Goal: Information Seeking & Learning: Learn about a topic

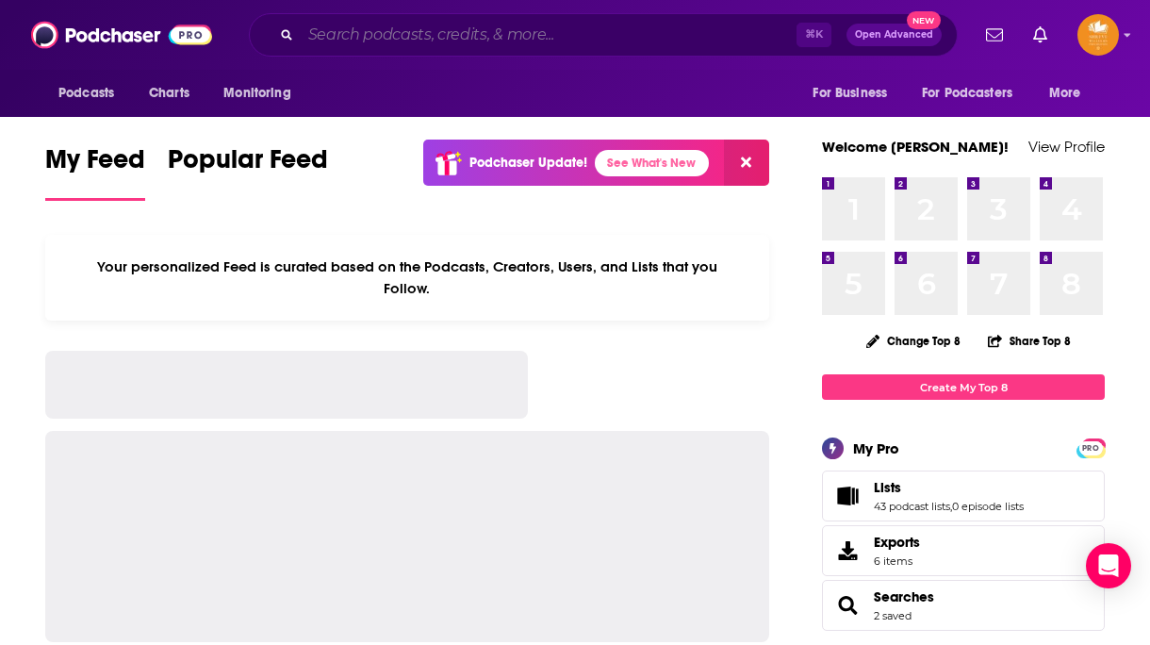
click at [511, 37] on input "Search podcasts, credits, & more..." at bounding box center [549, 35] width 496 height 30
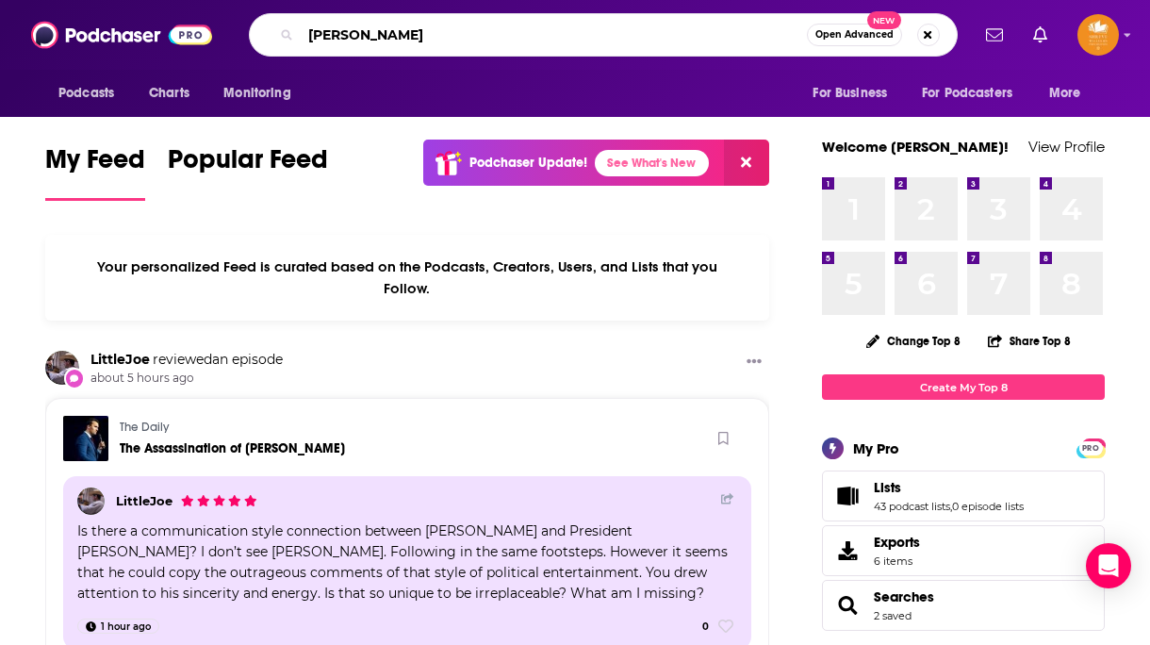
type input "[PERSON_NAME]"
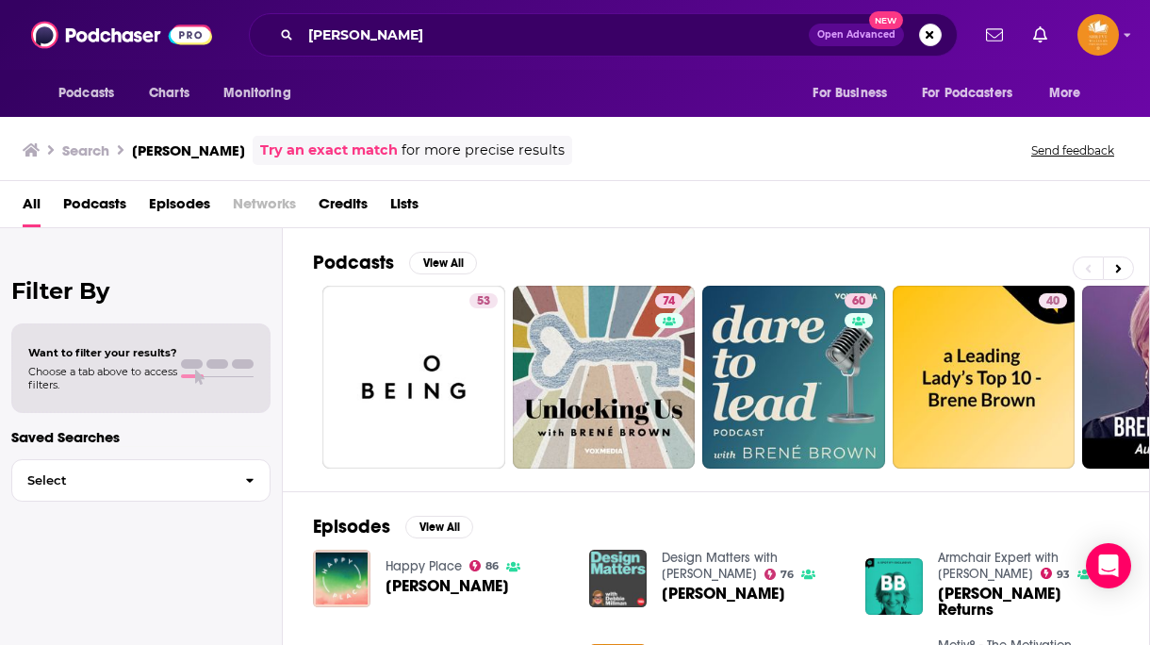
click at [94, 201] on span "Podcasts" at bounding box center [94, 208] width 63 height 39
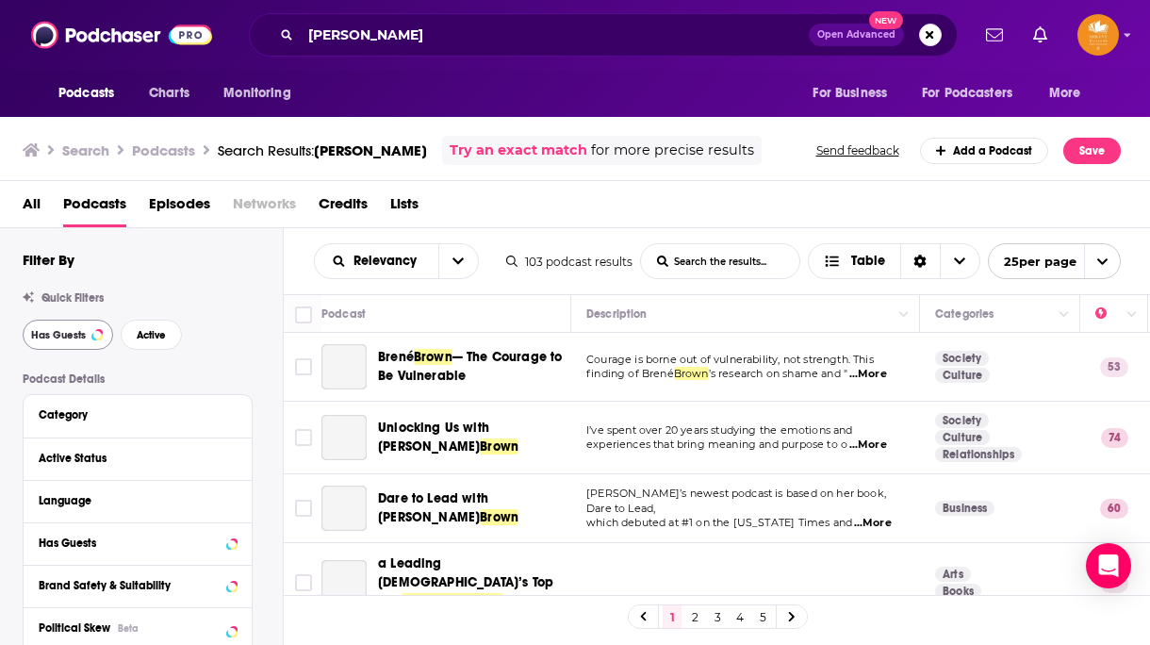
click at [58, 333] on span "Has Guests" at bounding box center [58, 335] width 55 height 10
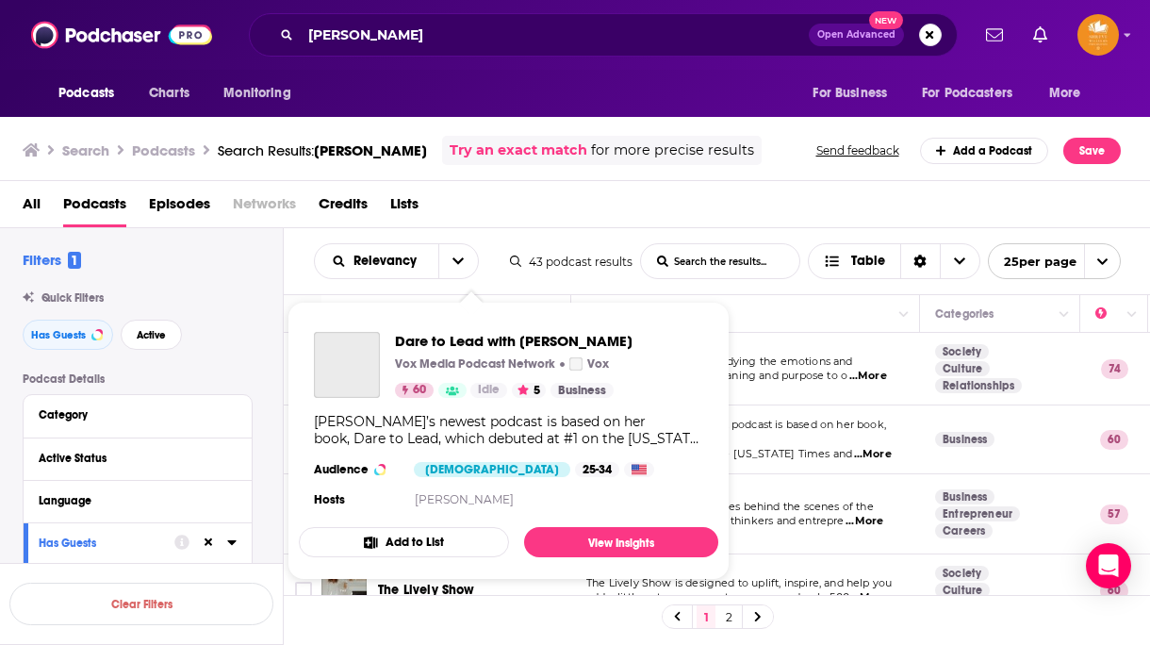
click at [410, 431] on div "[PERSON_NAME]’s newest podcast is based on her book, Dare to Lead, which debute…" at bounding box center [508, 430] width 389 height 34
